Goal: Task Accomplishment & Management: Manage account settings

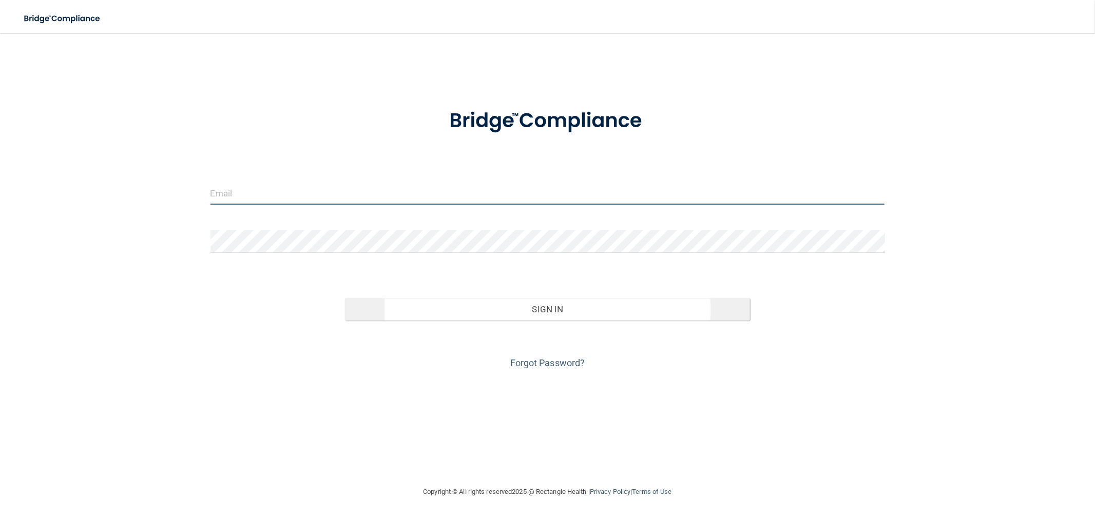
type input "[EMAIL_ADDRESS][DOMAIN_NAME]"
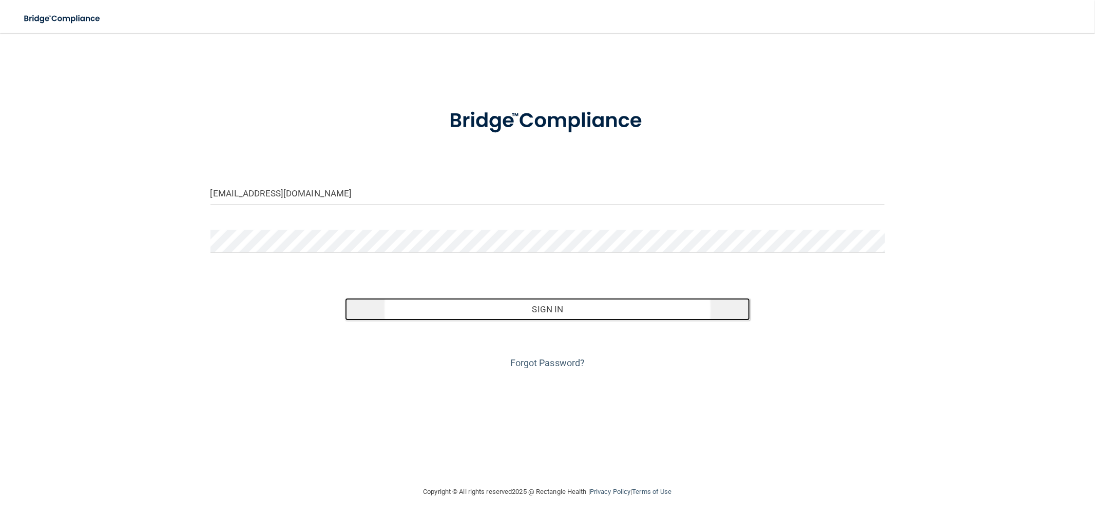
click at [412, 311] on button "Sign In" at bounding box center [547, 309] width 405 height 23
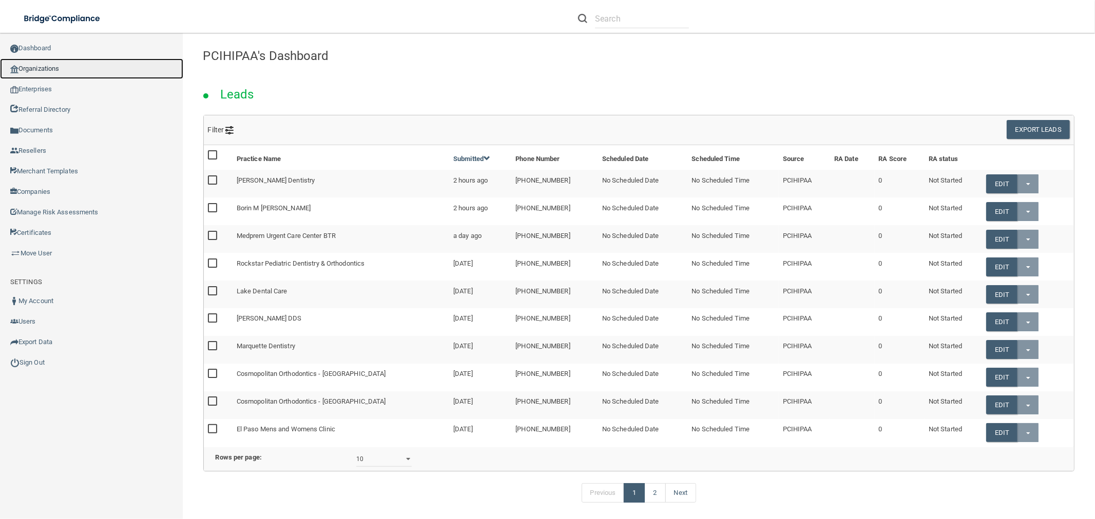
click at [38, 67] on link "Organizations" at bounding box center [91, 69] width 183 height 21
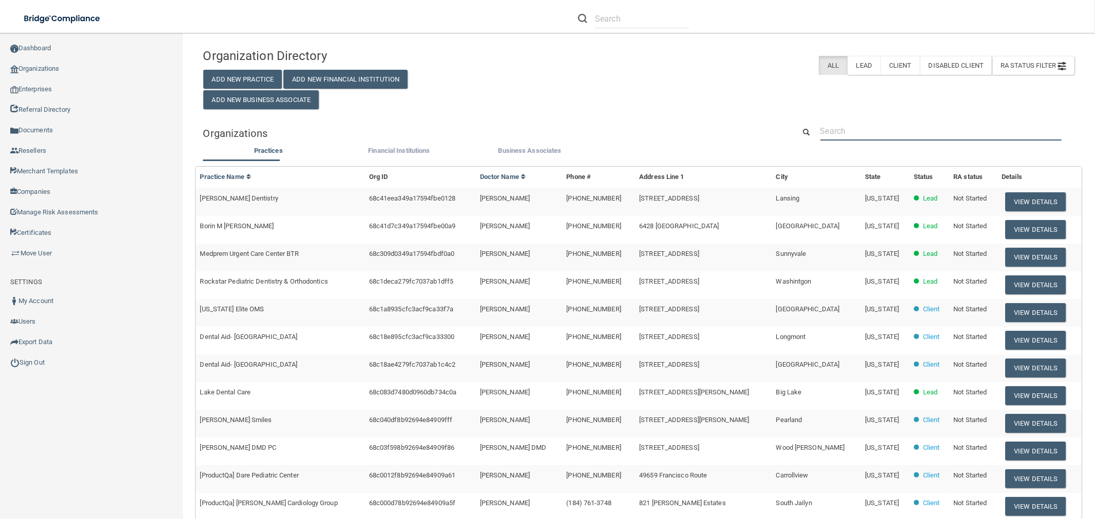
click at [821, 134] on input "text" at bounding box center [940, 131] width 241 height 19
paste input "East End Endodontics"
type input "East End Endodontics"
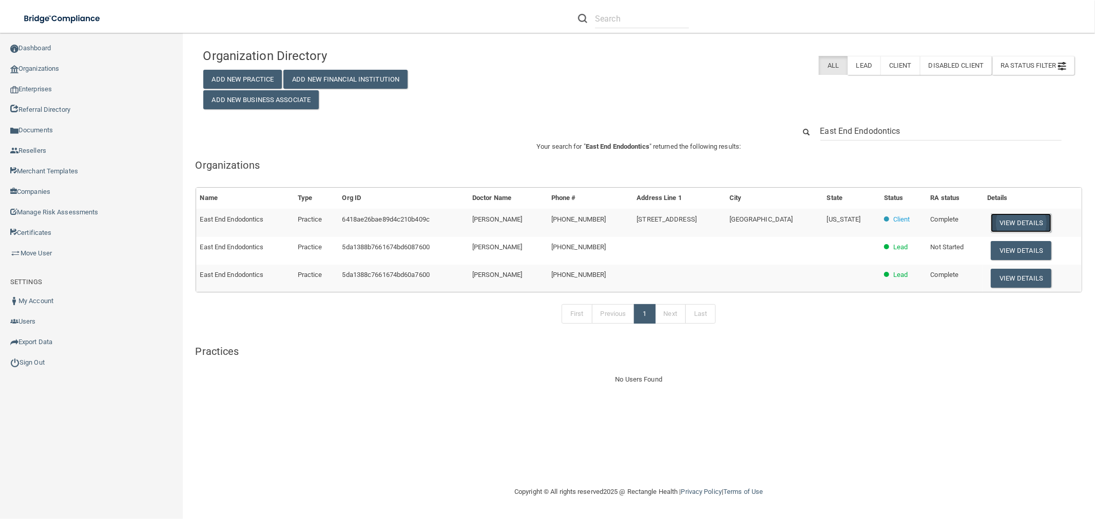
click at [993, 224] on button "View Details" at bounding box center [1021, 223] width 61 height 19
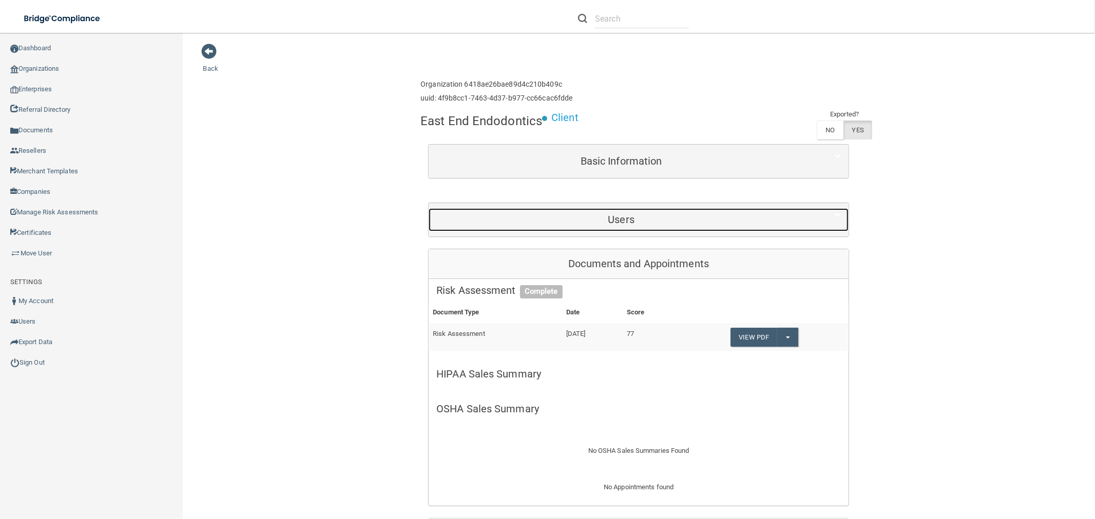
click at [602, 226] on div "Users" at bounding box center [621, 219] width 385 height 23
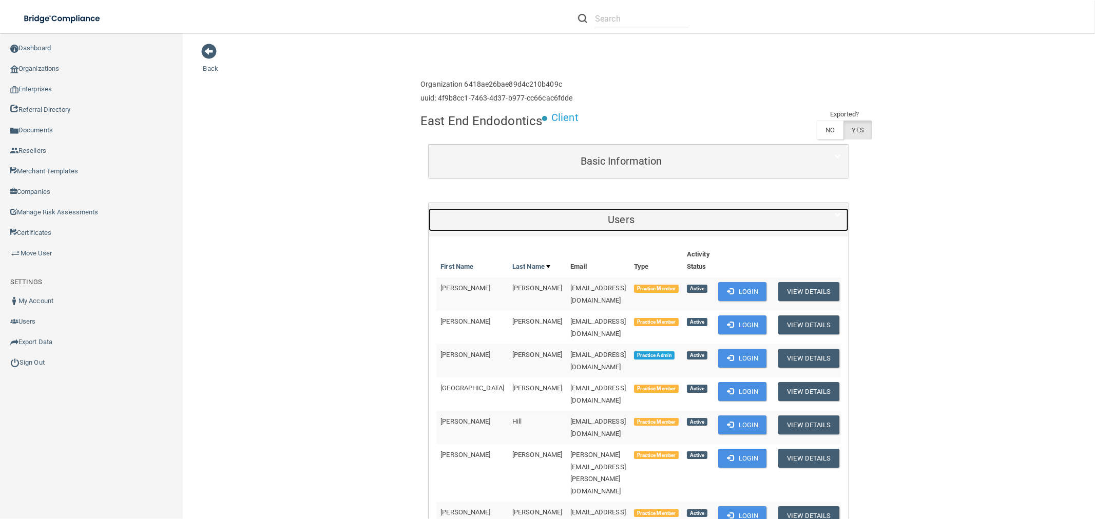
scroll to position [57, 0]
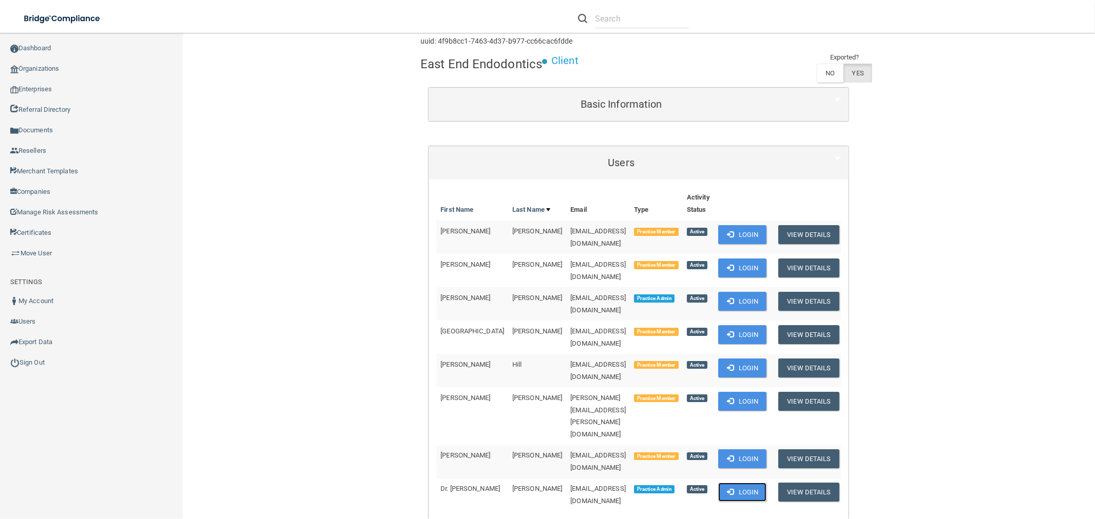
click at [749, 483] on button "Login" at bounding box center [742, 492] width 49 height 19
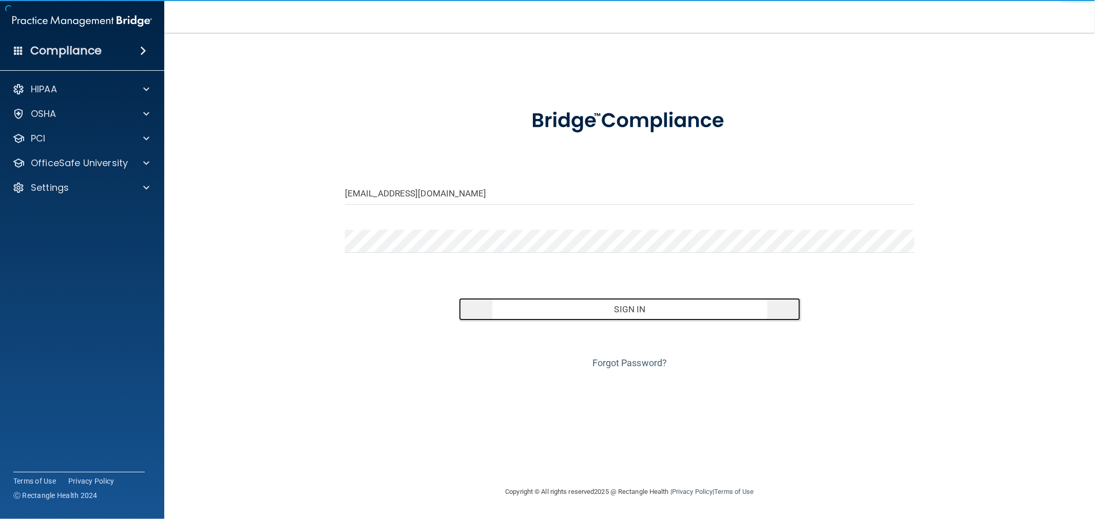
click at [506, 317] on button "Sign In" at bounding box center [629, 309] width 341 height 23
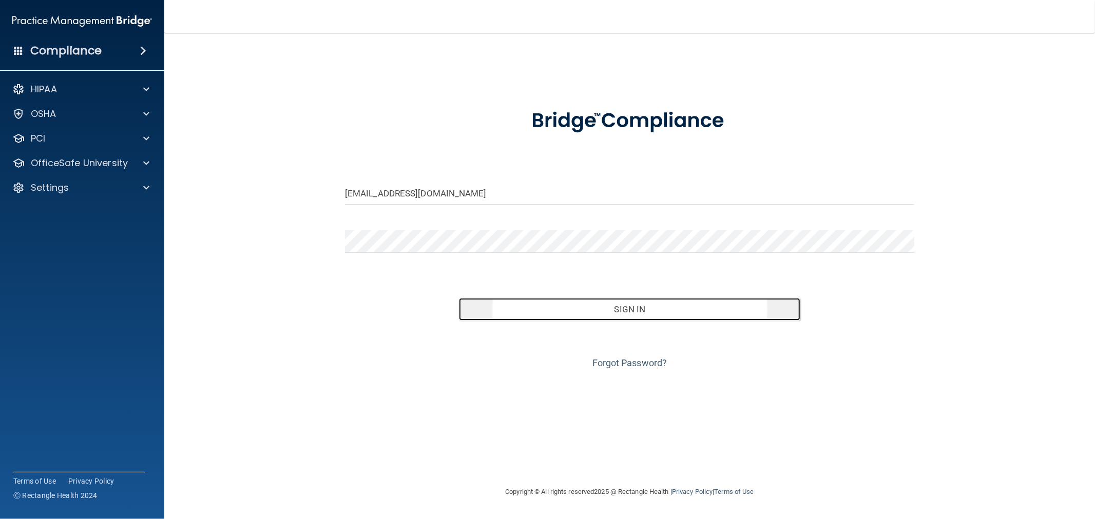
click at [555, 317] on button "Sign In" at bounding box center [629, 309] width 341 height 23
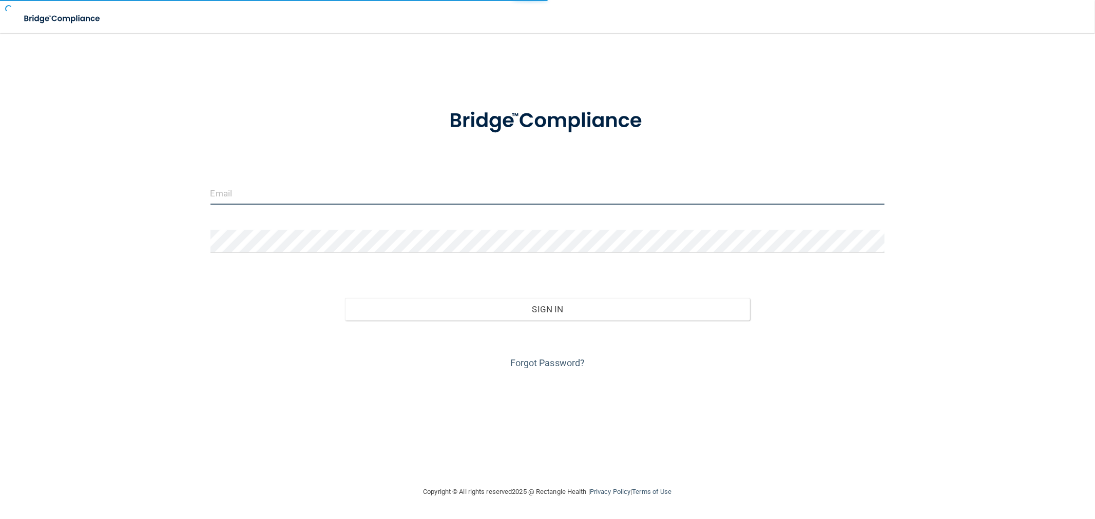
type input "[EMAIL_ADDRESS][DOMAIN_NAME]"
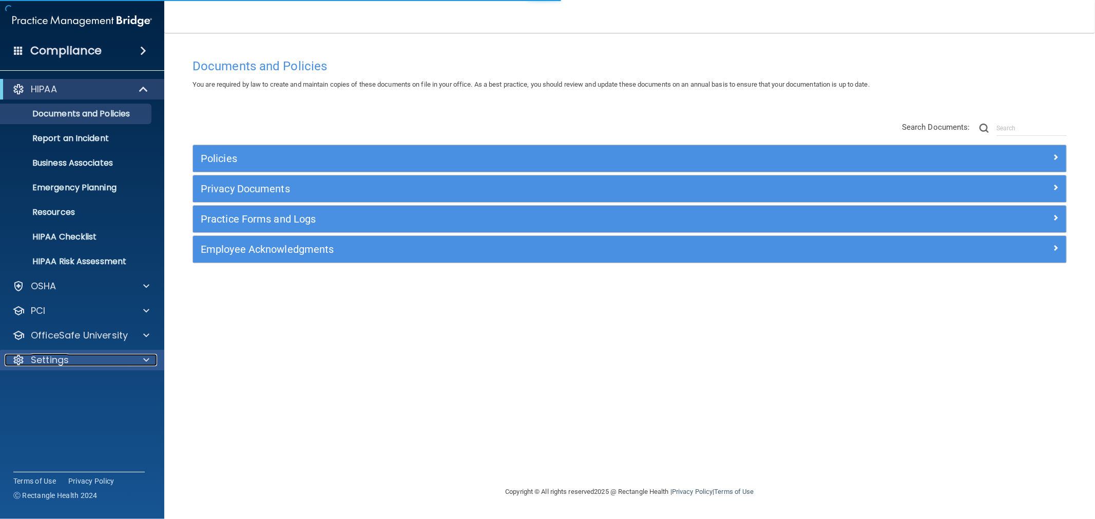
click at [63, 365] on p "Settings" at bounding box center [50, 360] width 38 height 12
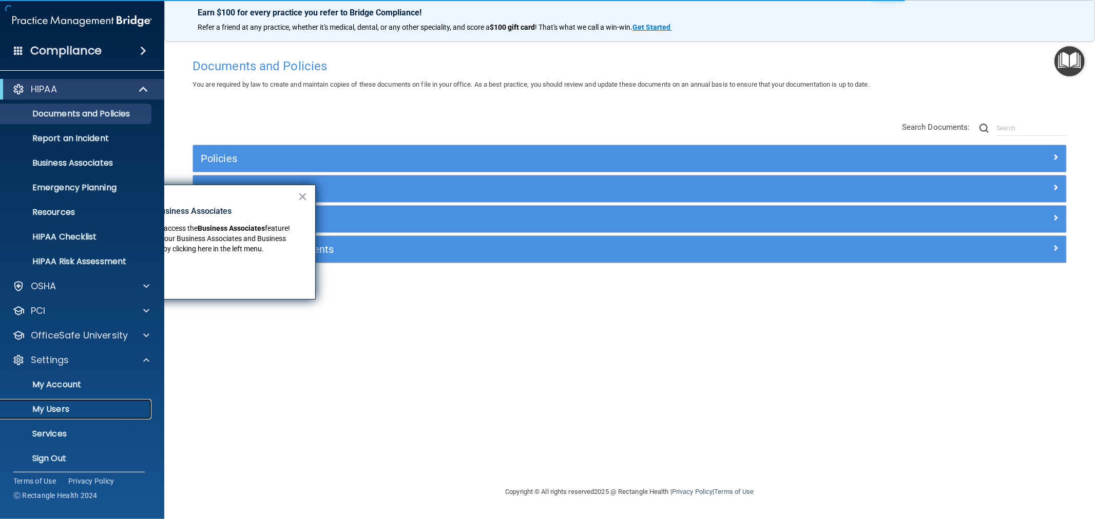
click at [61, 409] on p "My Users" at bounding box center [77, 410] width 140 height 10
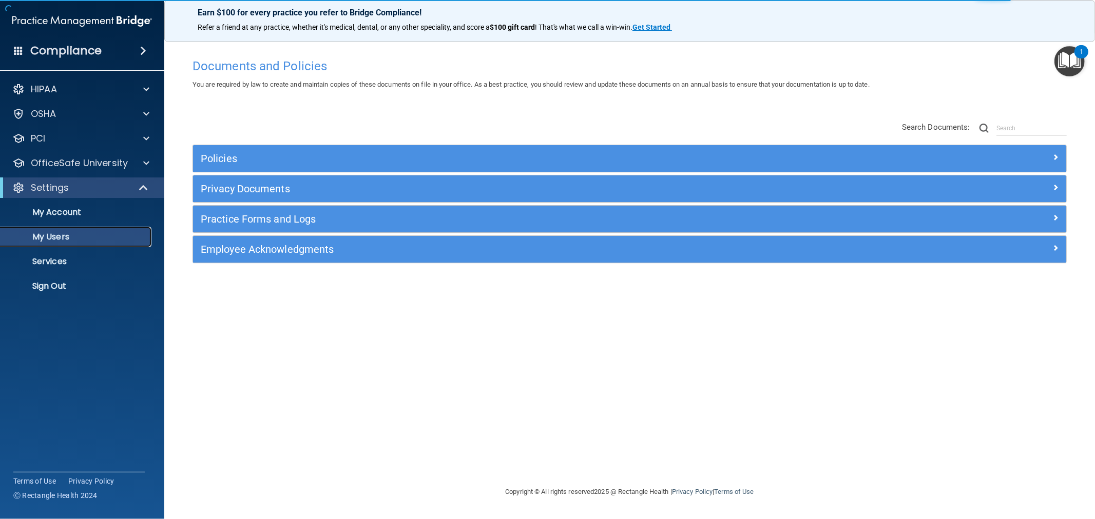
select select "20"
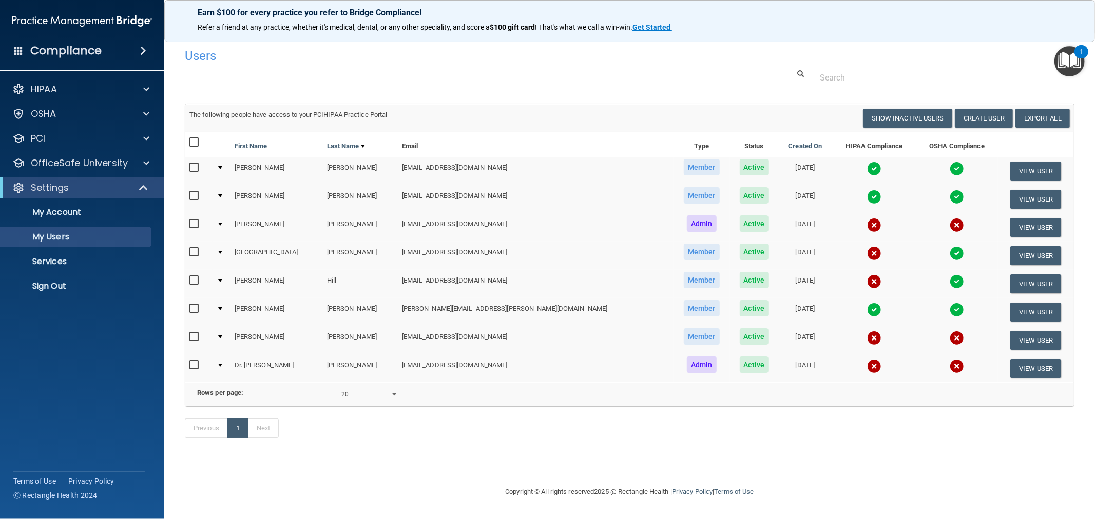
click at [867, 167] on img at bounding box center [874, 169] width 14 height 14
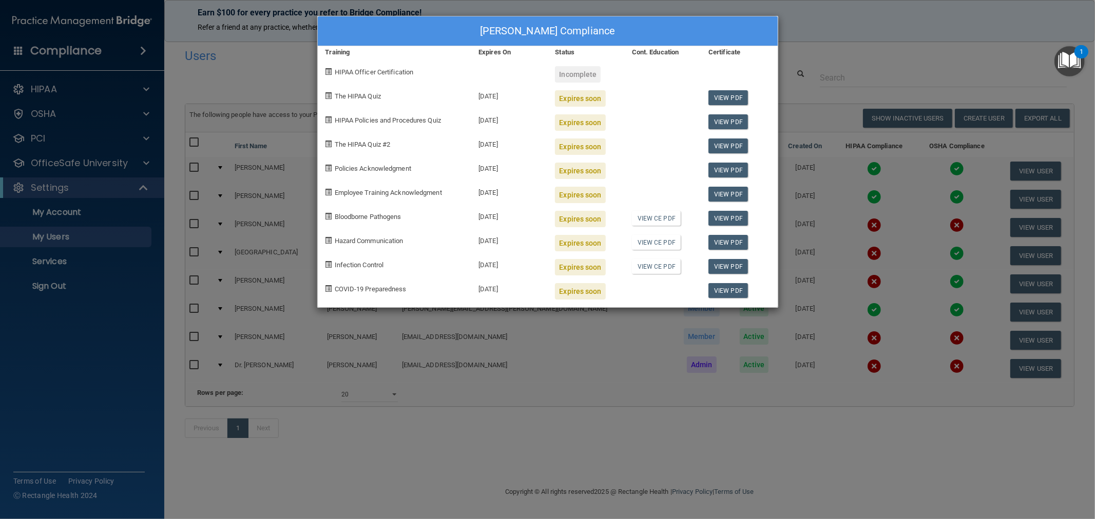
click at [466, 430] on div "Leslie Corley's Compliance Training Expires On Status Cont. Education Certifica…" at bounding box center [547, 259] width 1095 height 519
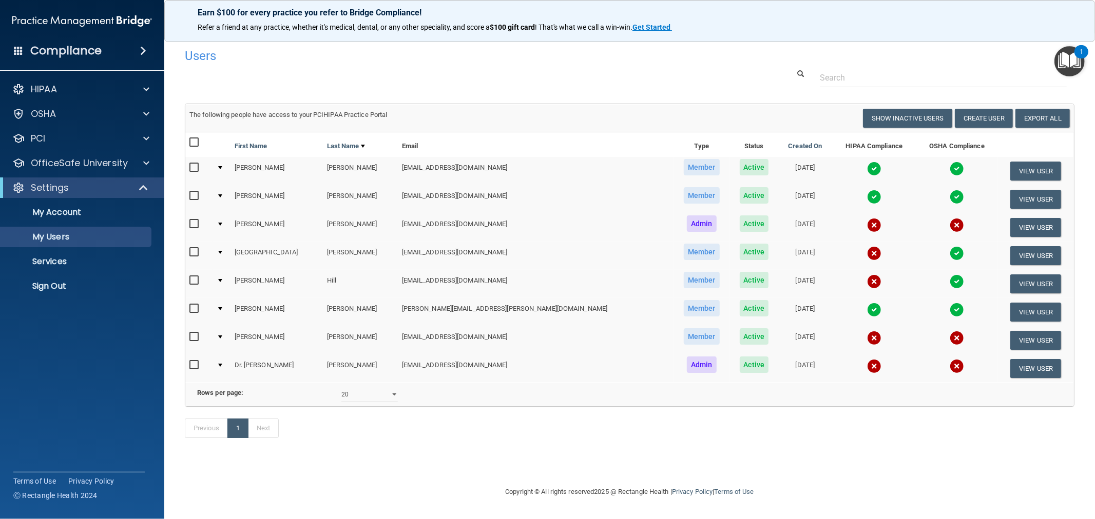
click at [867, 360] on img at bounding box center [874, 366] width 14 height 14
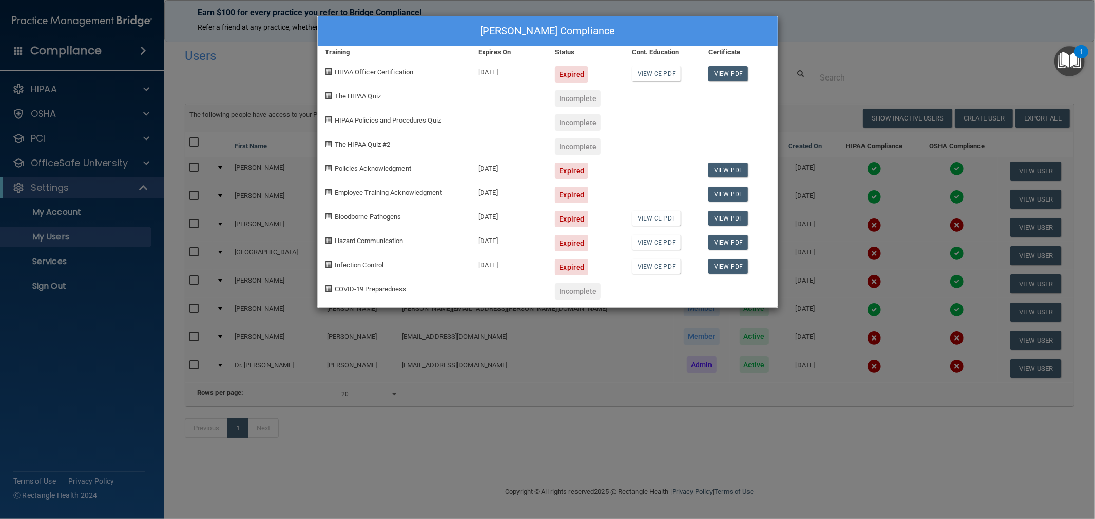
click at [589, 424] on div "Dr. Jonathan Vlahos's Compliance Training Expires On Status Cont. Education Cer…" at bounding box center [547, 259] width 1095 height 519
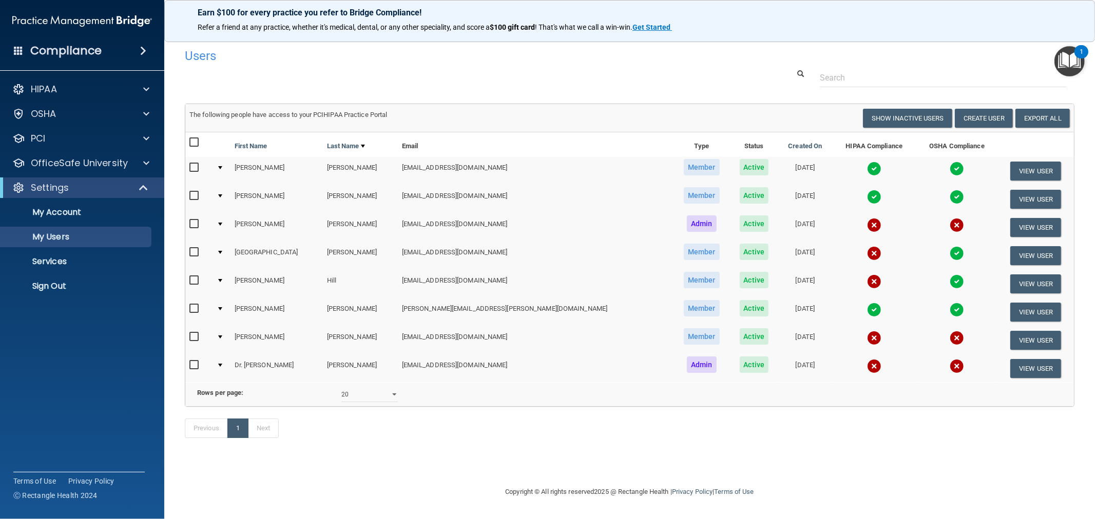
click at [867, 367] on img at bounding box center [874, 366] width 14 height 14
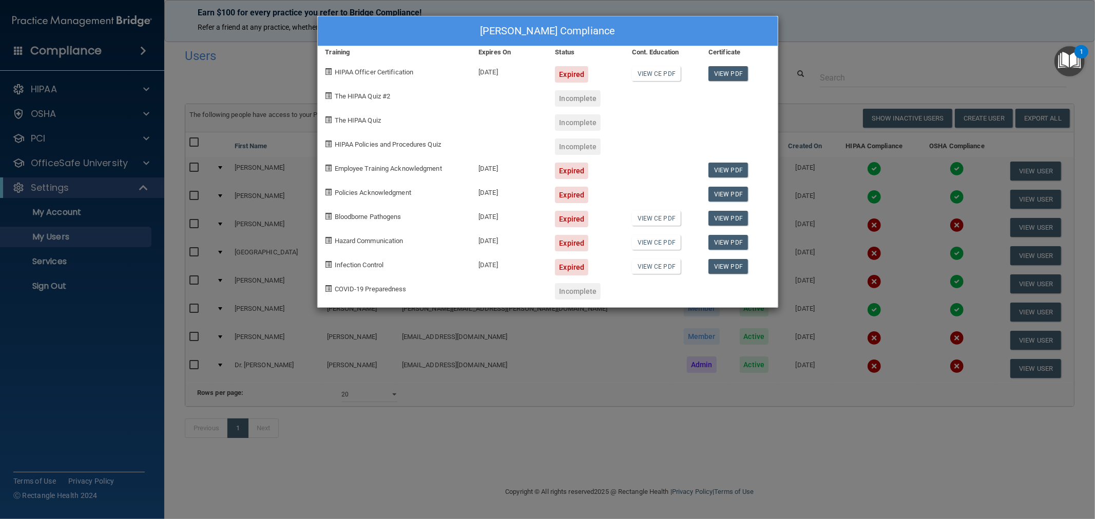
click at [491, 451] on div "Dr. Jonathan Vlahos's Compliance Training Expires On Status Cont. Education Cer…" at bounding box center [547, 259] width 1095 height 519
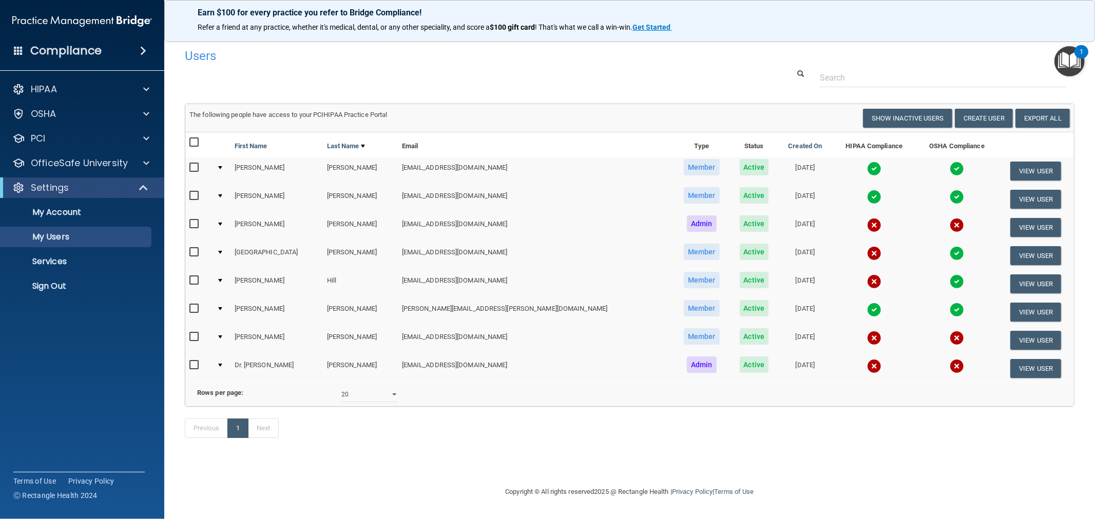
click at [867, 171] on img at bounding box center [874, 169] width 14 height 14
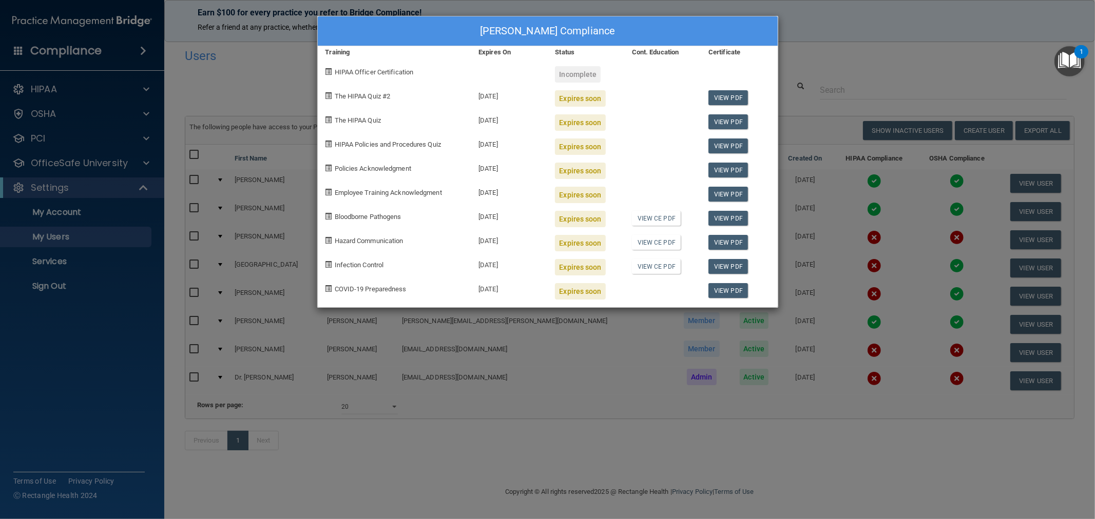
click at [591, 470] on div "Leslie Corley's Compliance Training Expires On Status Cont. Education Certifica…" at bounding box center [547, 259] width 1095 height 519
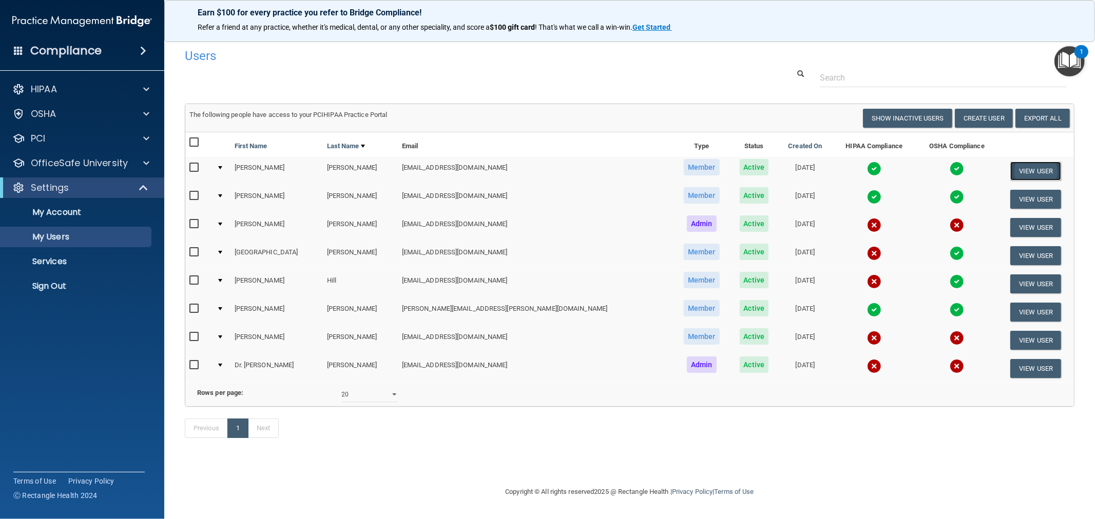
click at [1014, 172] on button "View User" at bounding box center [1035, 171] width 51 height 19
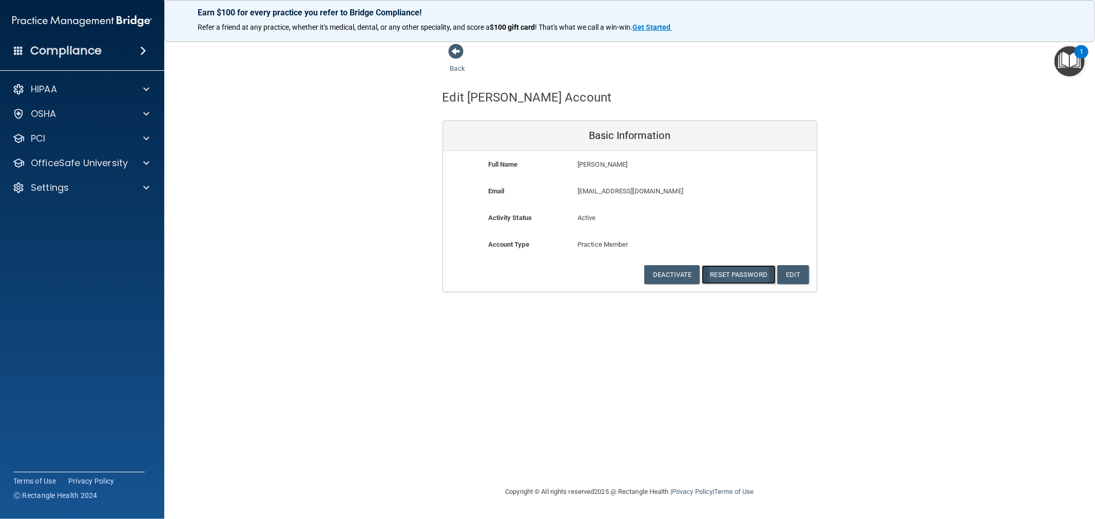
click at [743, 274] on button "Reset Password" at bounding box center [739, 274] width 74 height 19
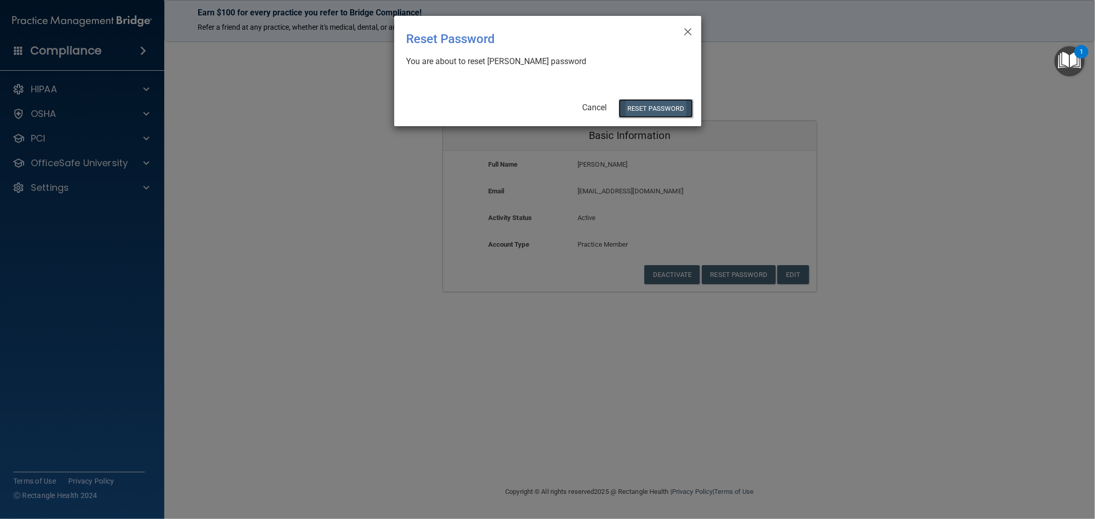
click at [653, 105] on button "Reset Password" at bounding box center [656, 108] width 74 height 19
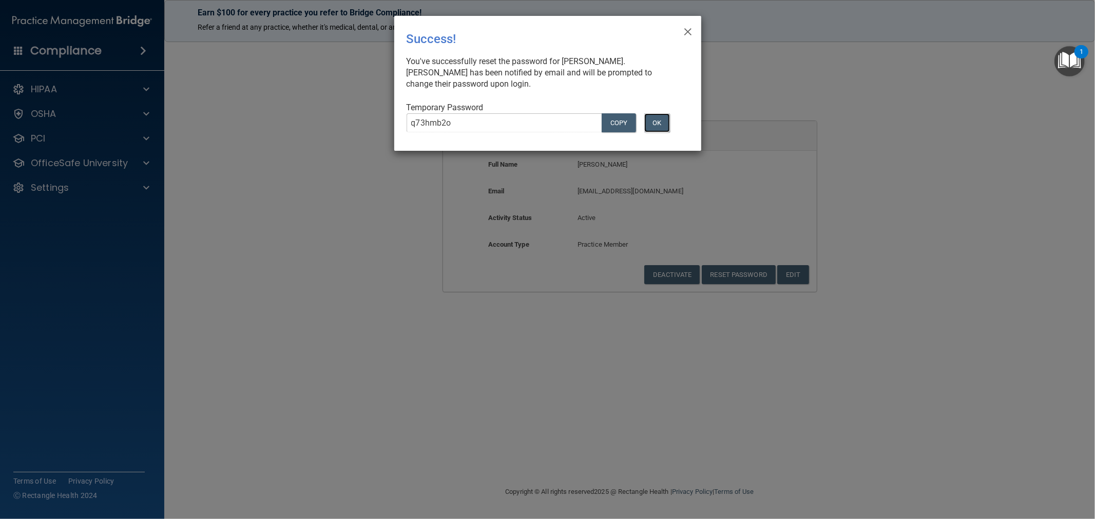
click at [658, 124] on button "OK" at bounding box center [657, 122] width 26 height 19
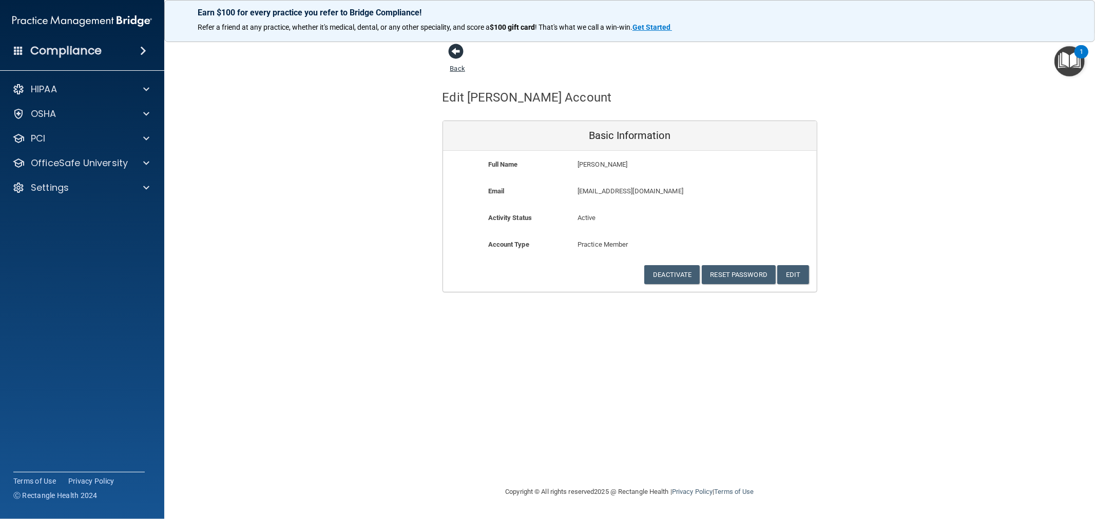
click at [452, 57] on span at bounding box center [456, 51] width 15 height 15
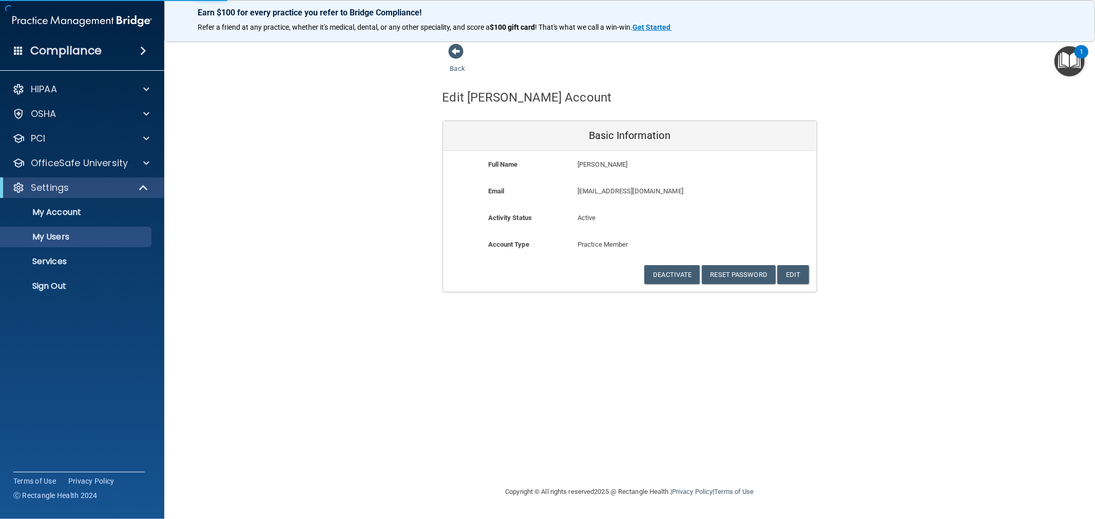
select select "20"
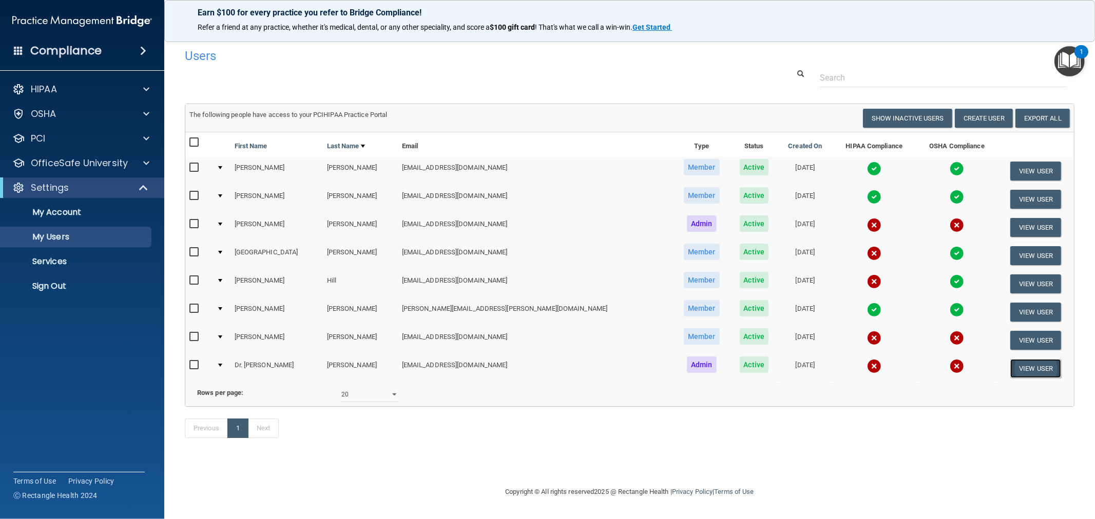
click at [1032, 368] on button "View User" at bounding box center [1035, 368] width 51 height 19
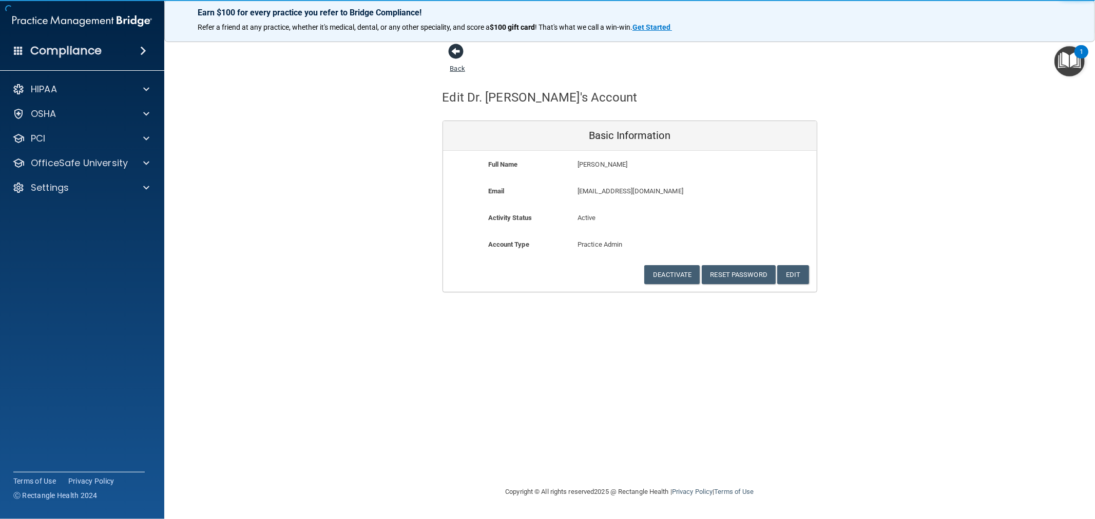
click at [461, 50] on span at bounding box center [456, 51] width 15 height 15
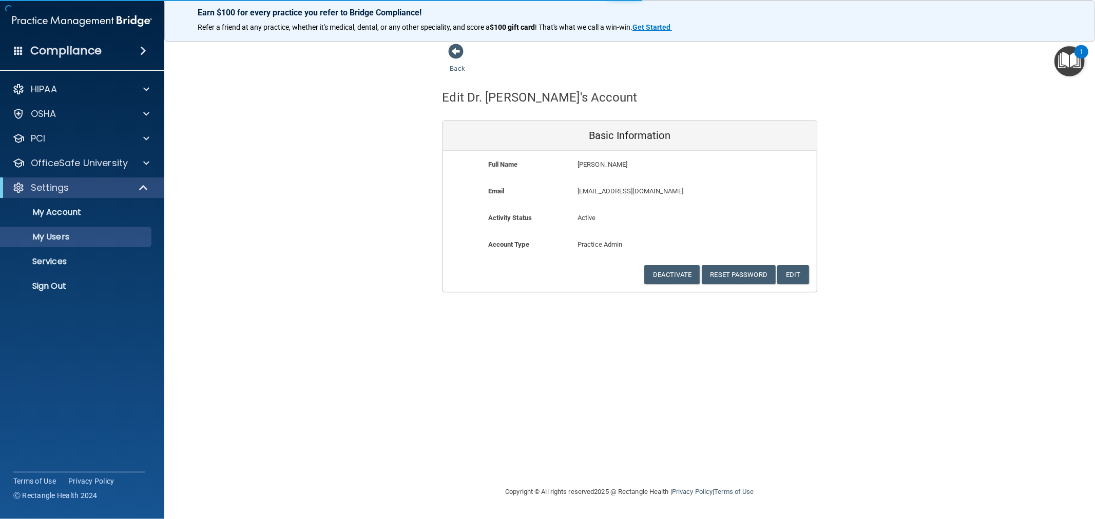
select select "20"
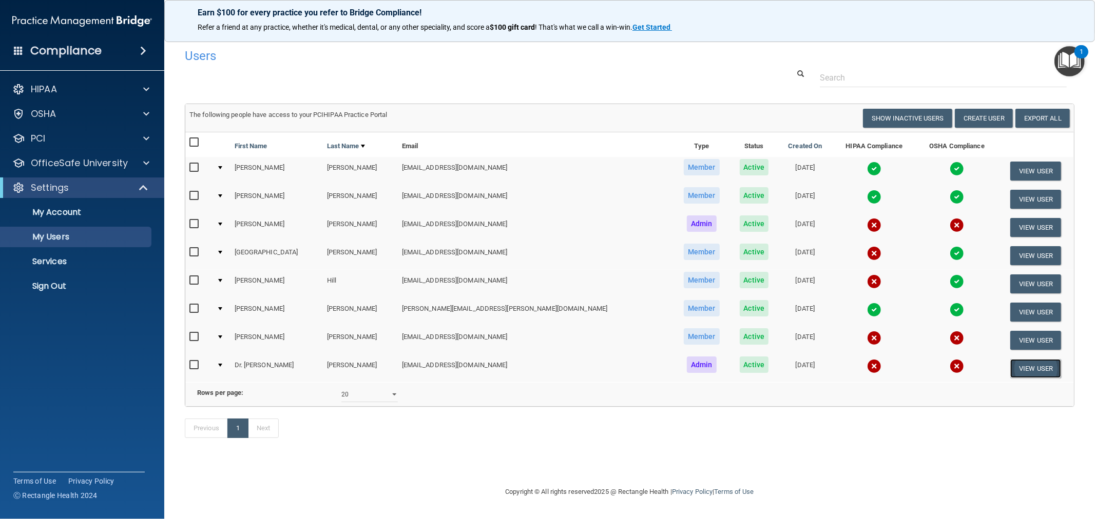
click at [1035, 370] on button "View User" at bounding box center [1035, 368] width 51 height 19
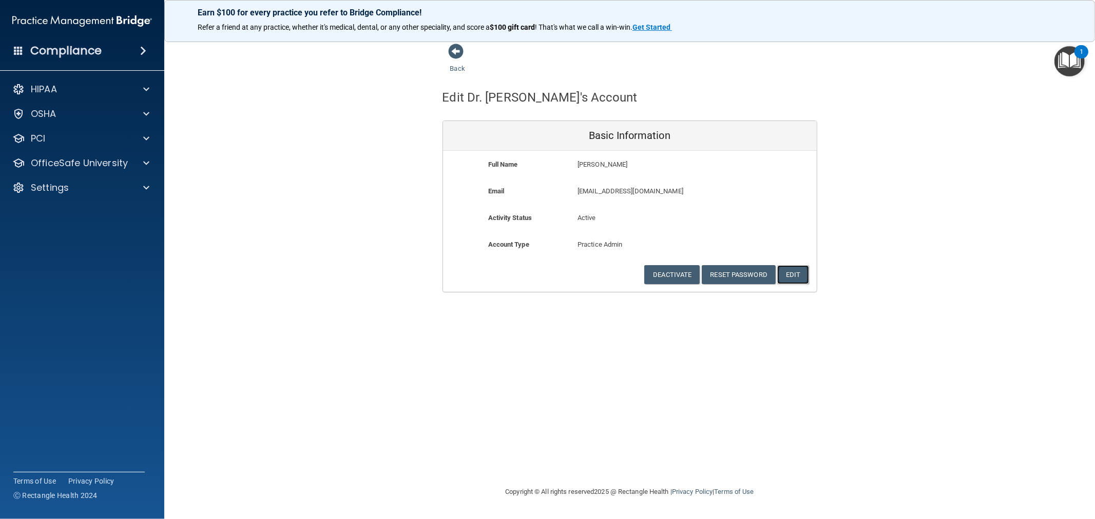
click at [796, 269] on button "Edit" at bounding box center [792, 274] width 31 height 19
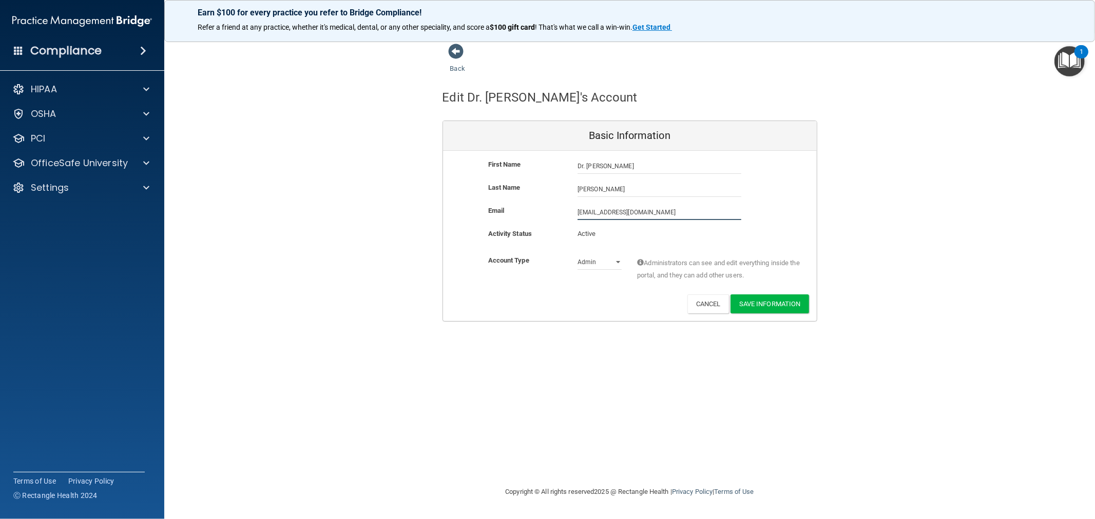
drag, startPoint x: 648, startPoint y: 216, endPoint x: 575, endPoint y: 214, distance: 72.9
click at [575, 214] on div "eee@eastendendo.com eee@eastendendo.com" at bounding box center [659, 212] width 179 height 15
paste input "ndojon@icloud"
type input "[EMAIL_ADDRESS][DOMAIN_NAME]"
click at [760, 295] on div "First Name Dr. Jonathan Vlahos Dr. Jonathan Last Name Vlahos Email endojon@iclo…" at bounding box center [630, 236] width 374 height 170
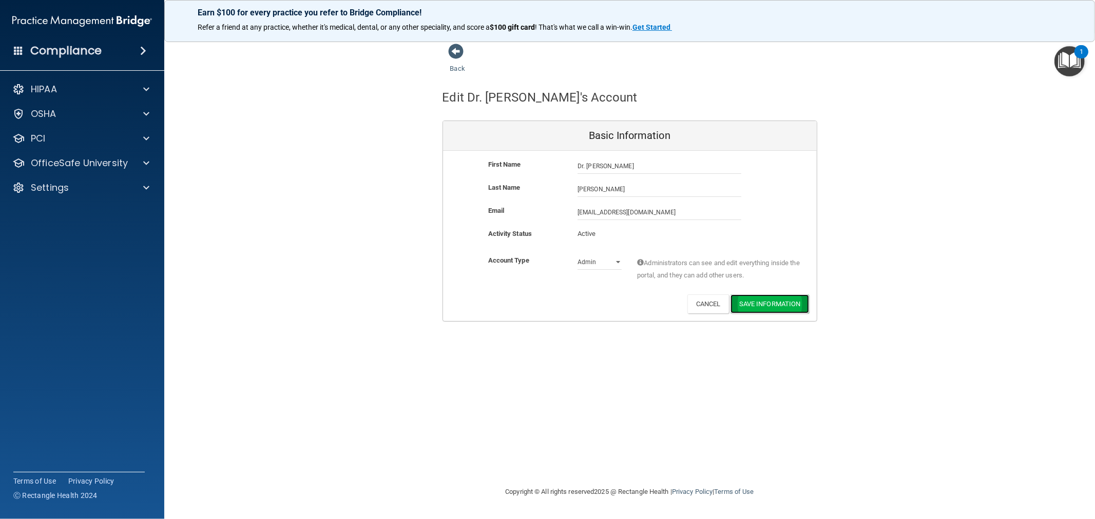
click at [783, 303] on button "Save Information" at bounding box center [769, 304] width 79 height 19
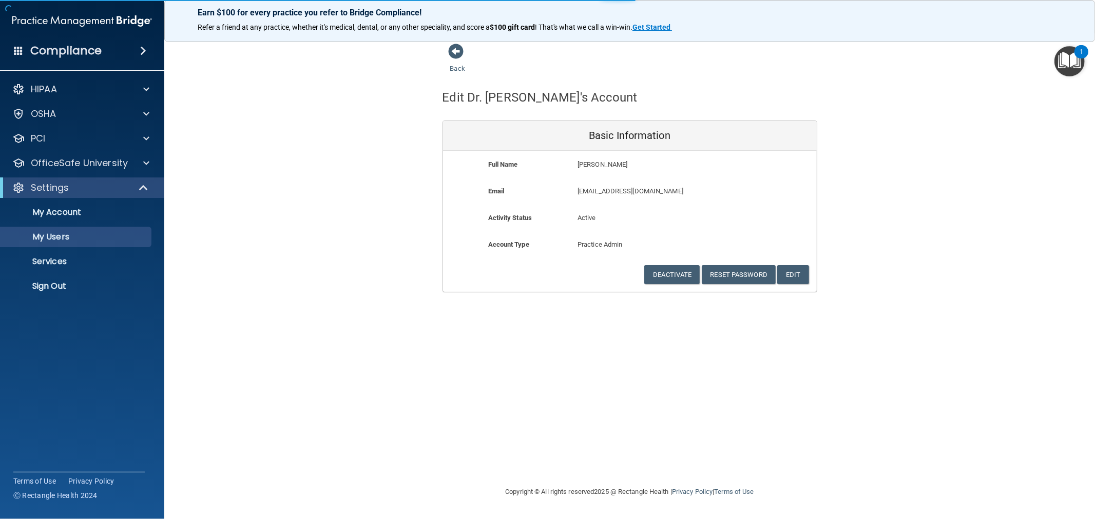
select select "20"
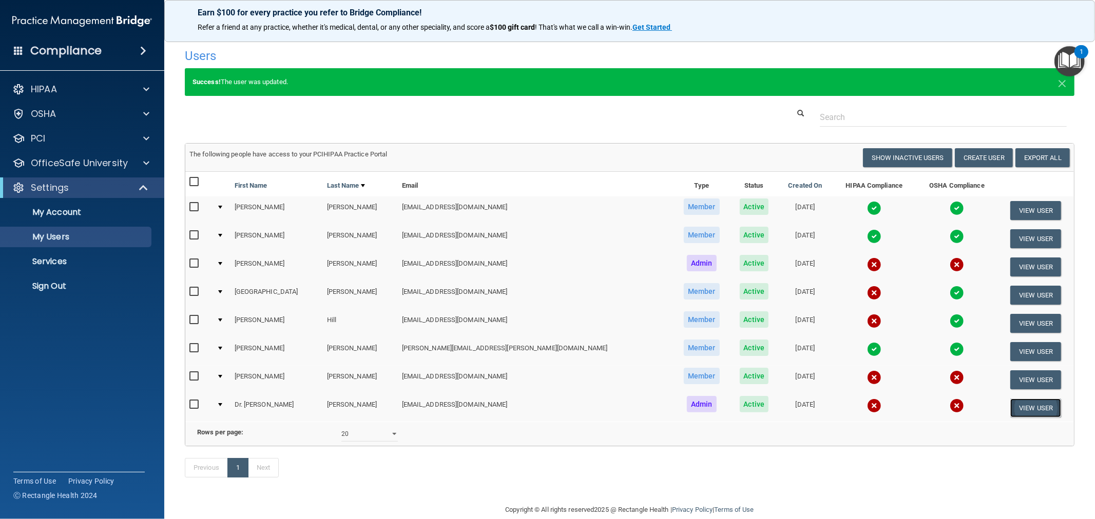
click at [1012, 399] on button "View User" at bounding box center [1035, 408] width 51 height 19
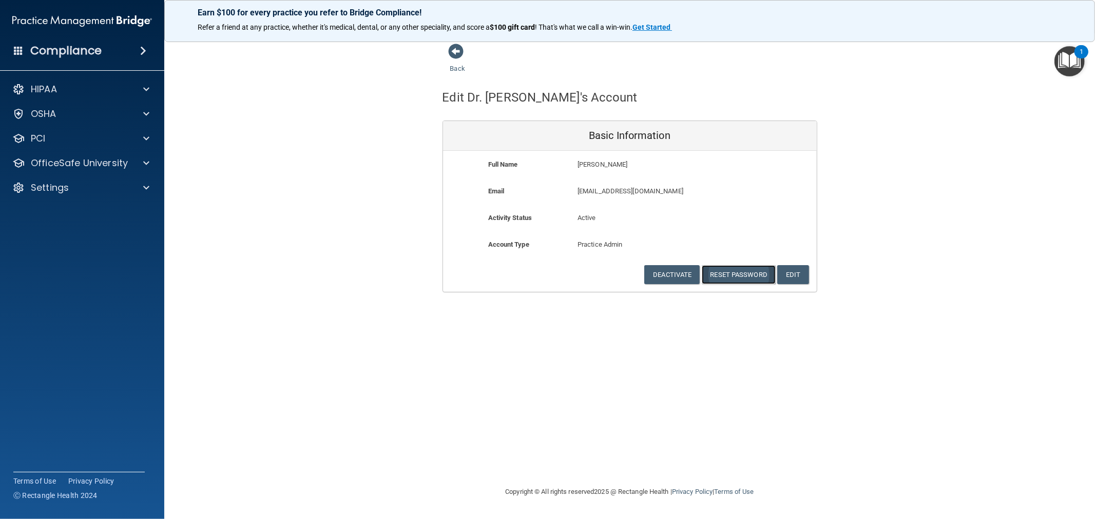
click at [731, 272] on button "Reset Password" at bounding box center [739, 274] width 74 height 19
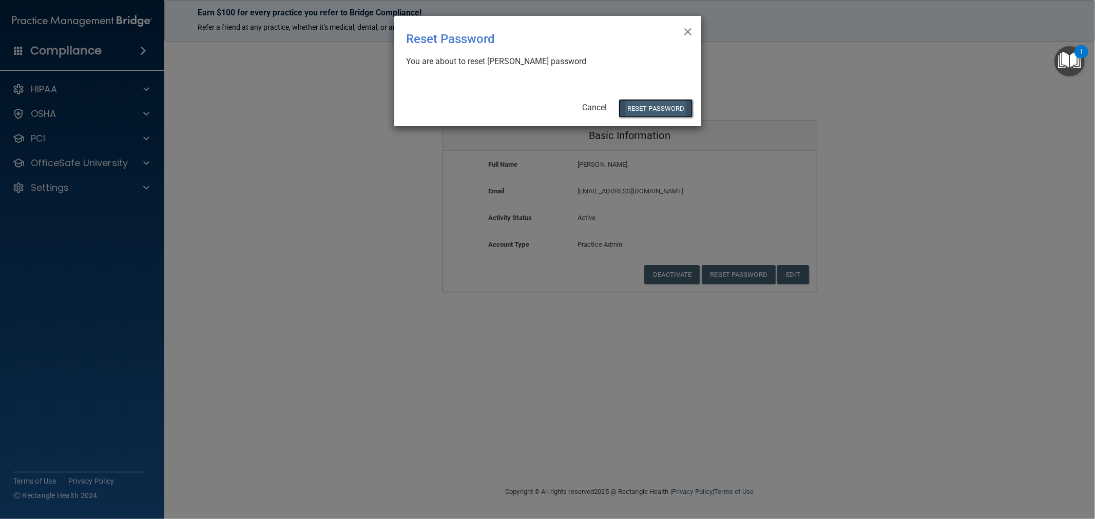
click at [649, 101] on button "Reset Password" at bounding box center [656, 108] width 74 height 19
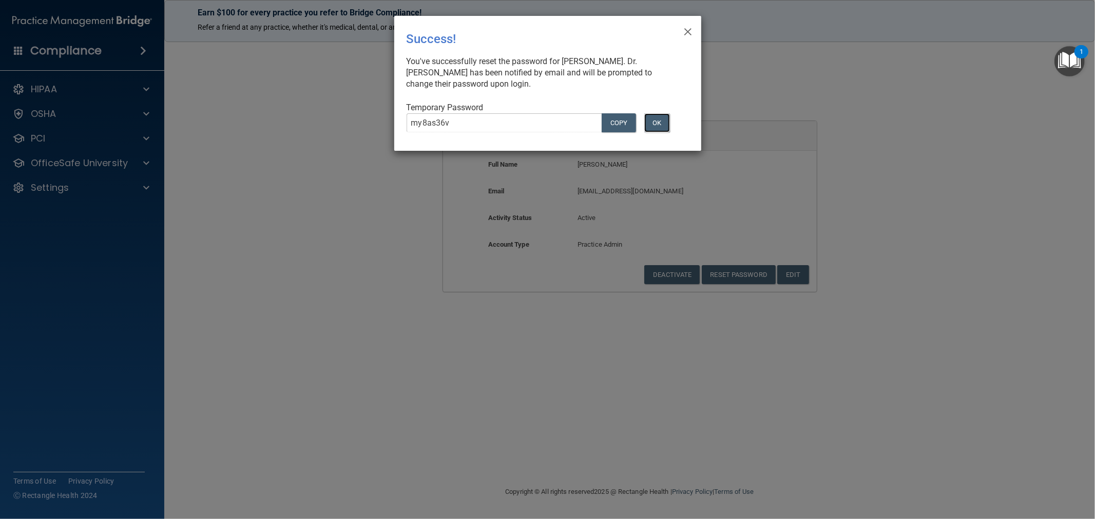
click at [654, 124] on button "OK" at bounding box center [657, 122] width 26 height 19
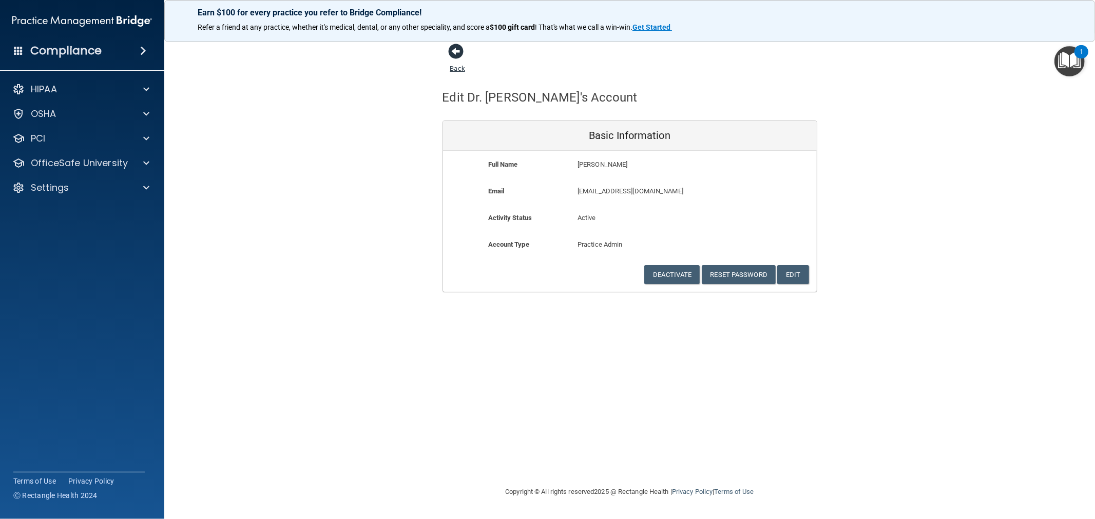
click at [452, 53] on span at bounding box center [456, 51] width 15 height 15
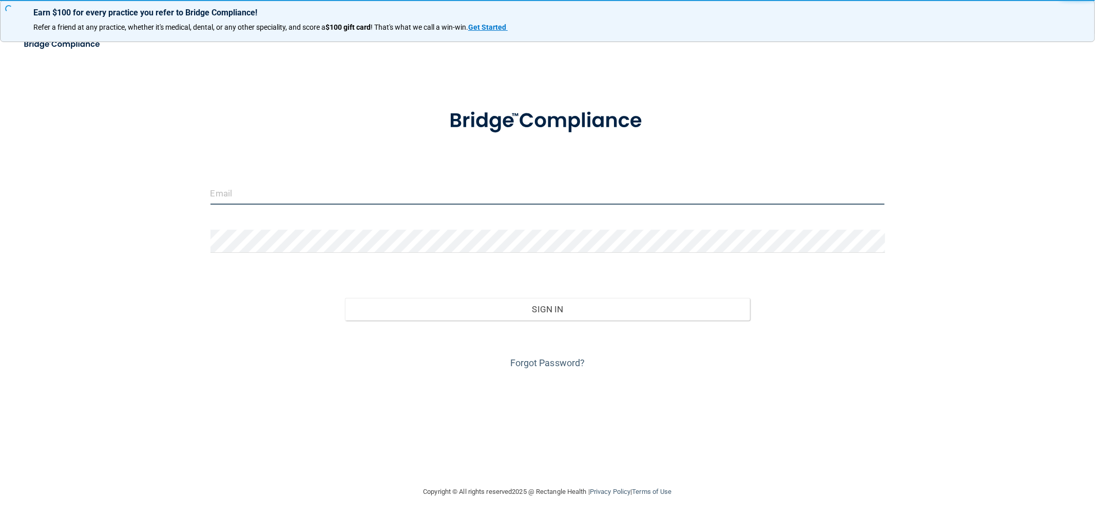
type input "[EMAIL_ADDRESS][DOMAIN_NAME]"
